Goal: Navigation & Orientation: Find specific page/section

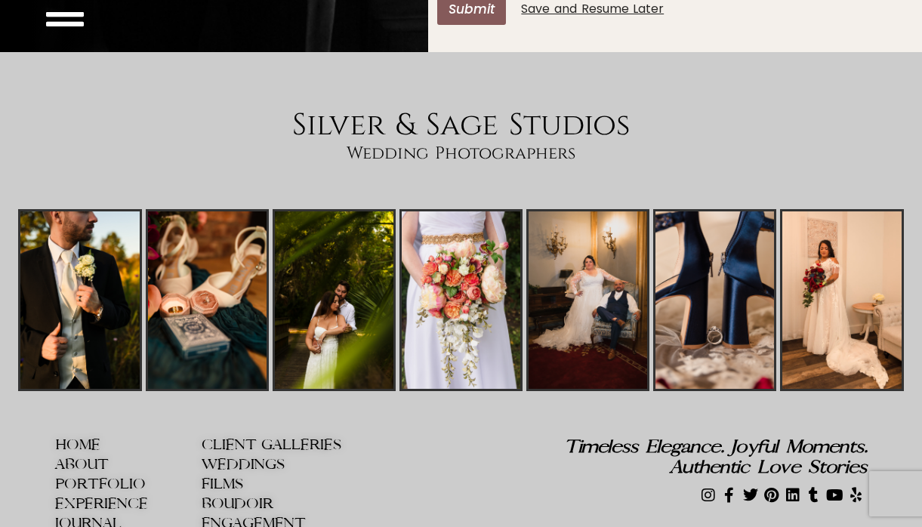
scroll to position [5477, 0]
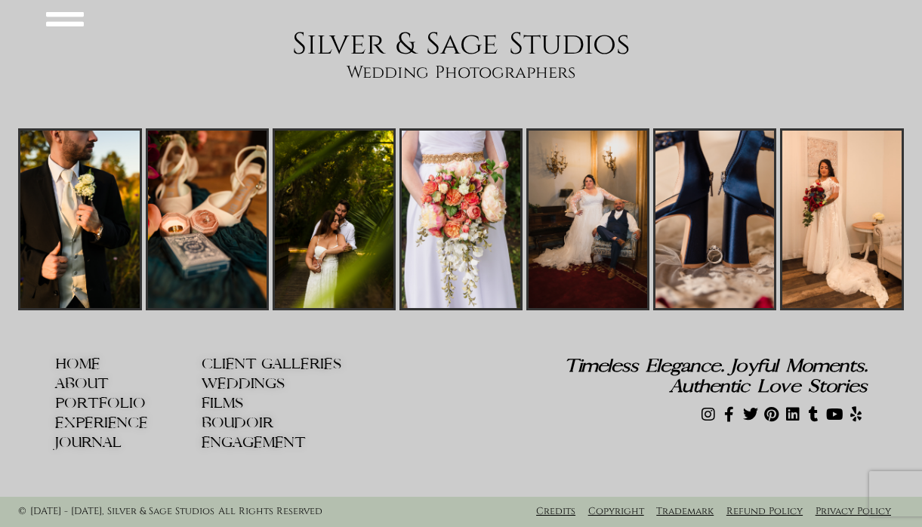
click at [116, 412] on span "PORTFOLIO" at bounding box center [100, 404] width 91 height 16
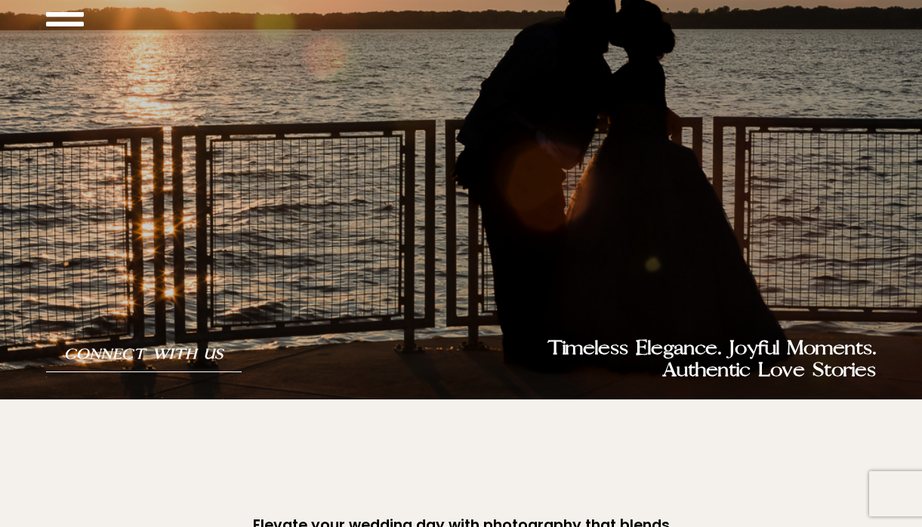
scroll to position [0, 0]
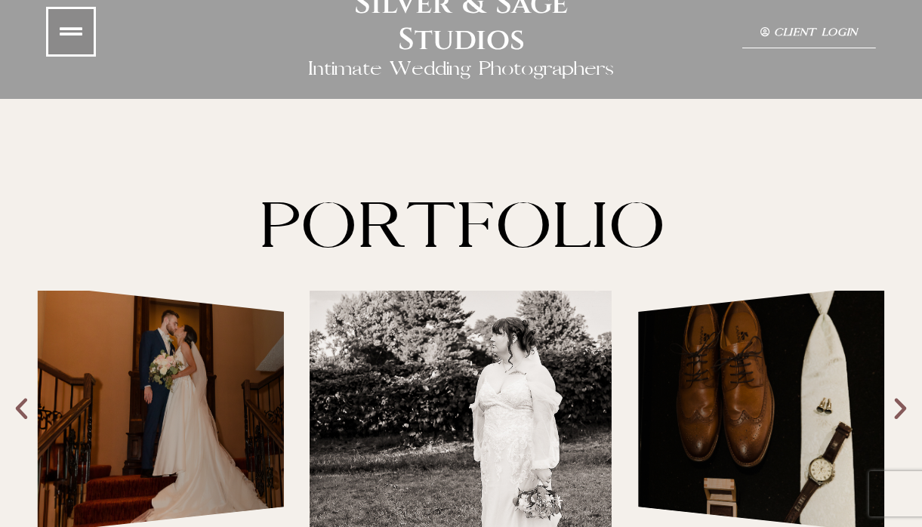
scroll to position [27, 0]
